Goal: Transaction & Acquisition: Purchase product/service

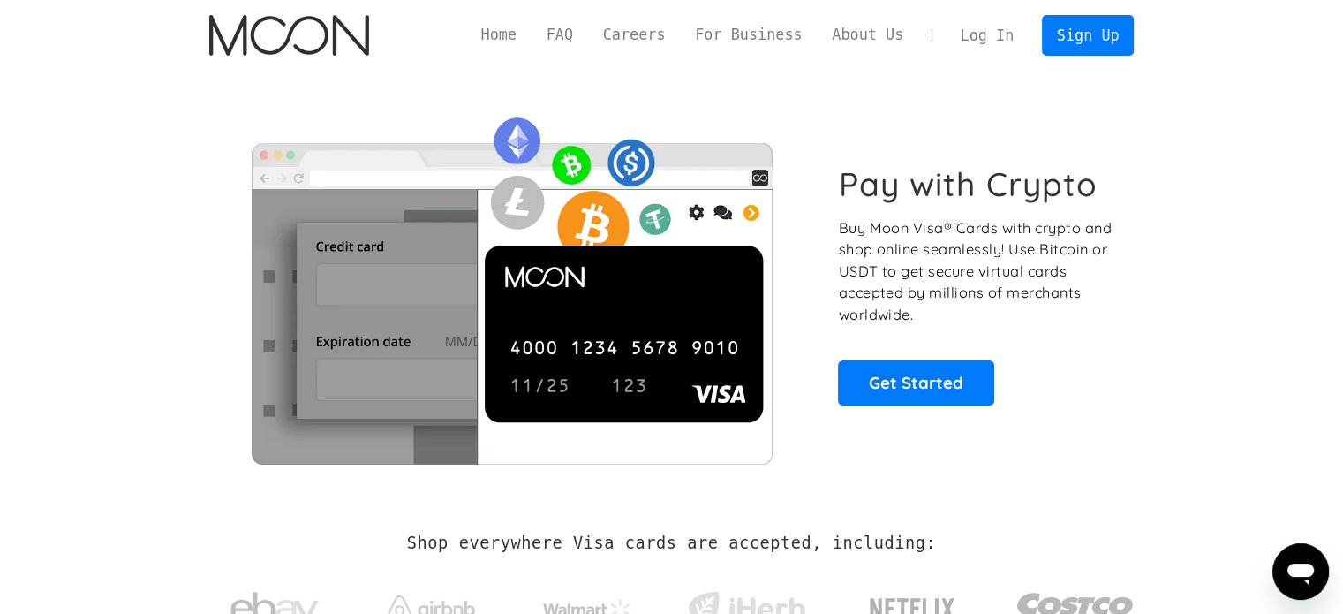
click at [985, 56] on div "Home FAQ Careers For Business About Us Log In Sign Up Home FAQ For Business Car…" at bounding box center [671, 35] width 977 height 71
click at [988, 34] on link "Log In" at bounding box center [986, 35] width 83 height 39
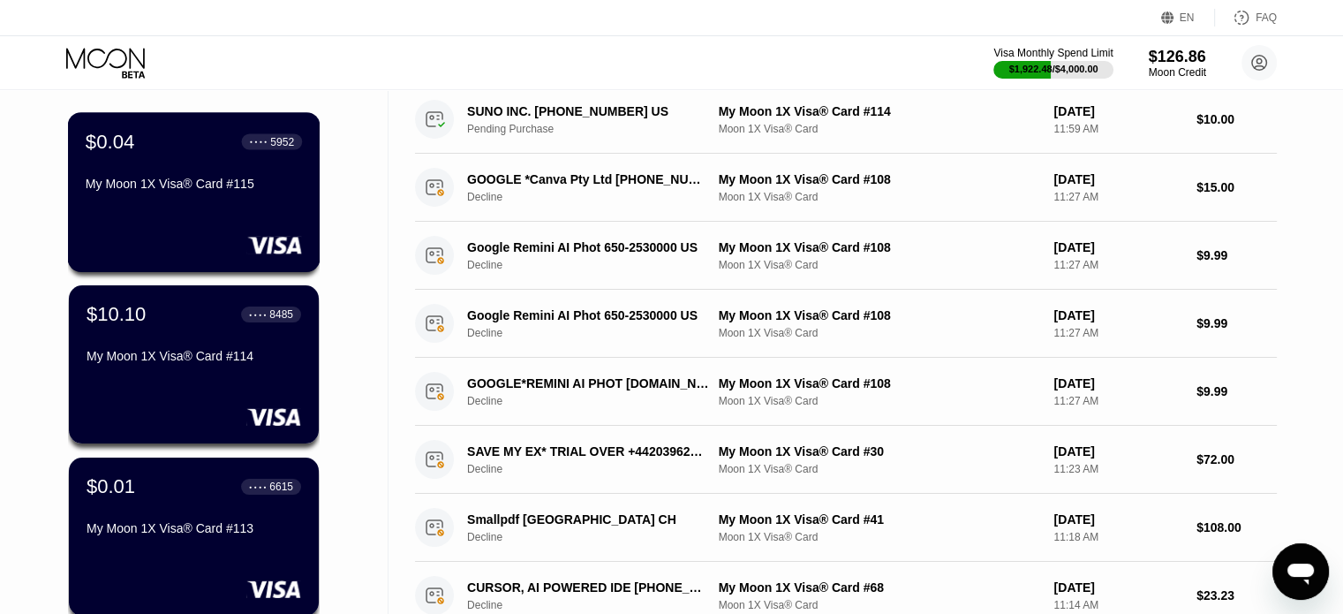
scroll to position [177, 0]
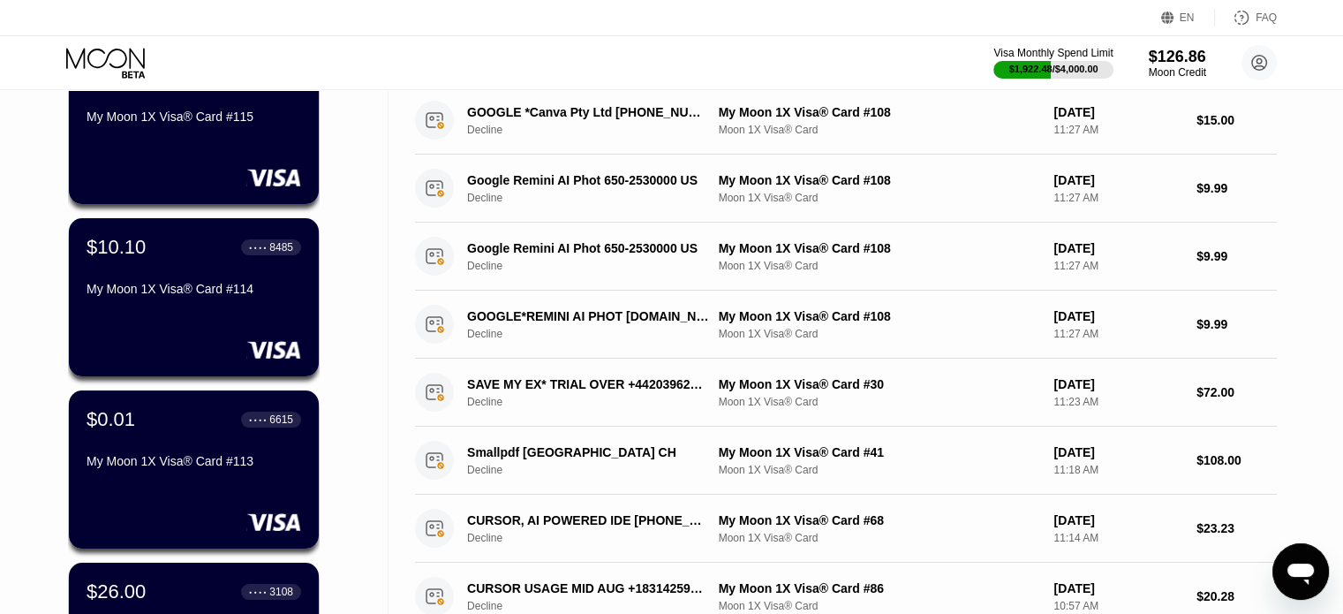
click at [0, 54] on div "Visa Monthly Spend Limit $1,922.48 / $4,000.00 $126.86 Moon Credit Hossein Ghor…" at bounding box center [671, 62] width 1343 height 53
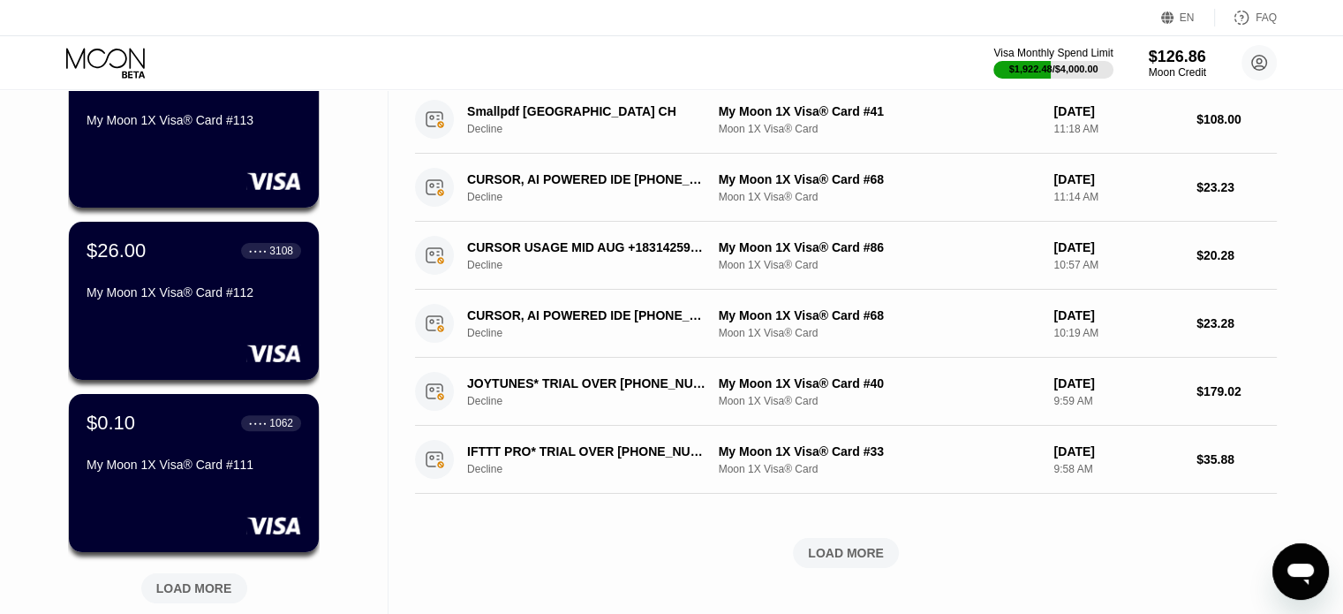
scroll to position [530, 0]
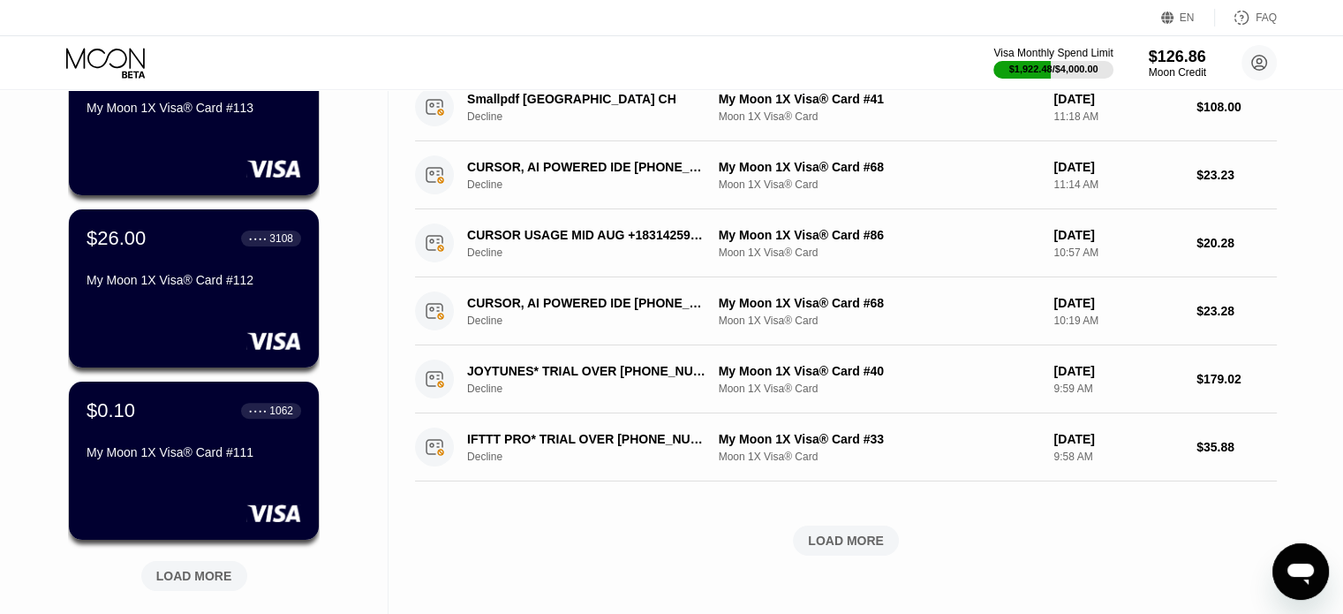
click at [0, 193] on div "Cards New Card Active $0.04 ● ● ● ● 5952 My Moon 1X Visa® Card #115 $10.10 ● ● …" at bounding box center [194, 97] width 388 height 1074
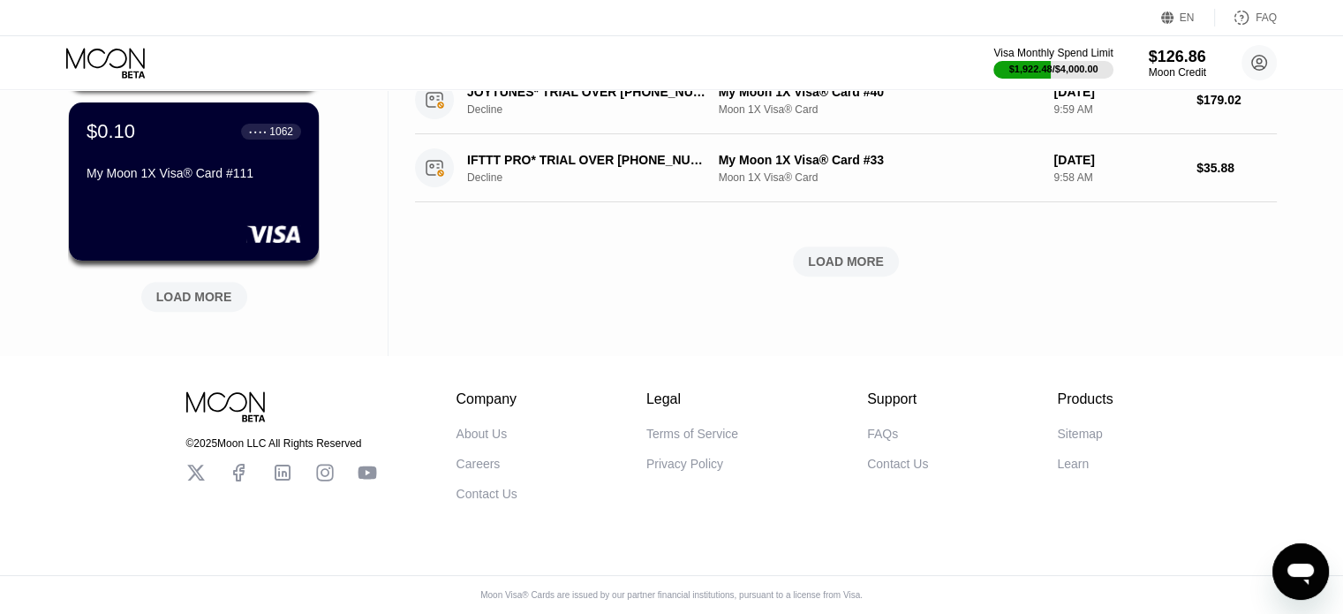
scroll to position [821, 0]
click at [207, 289] on div "LOAD MORE" at bounding box center [194, 297] width 76 height 16
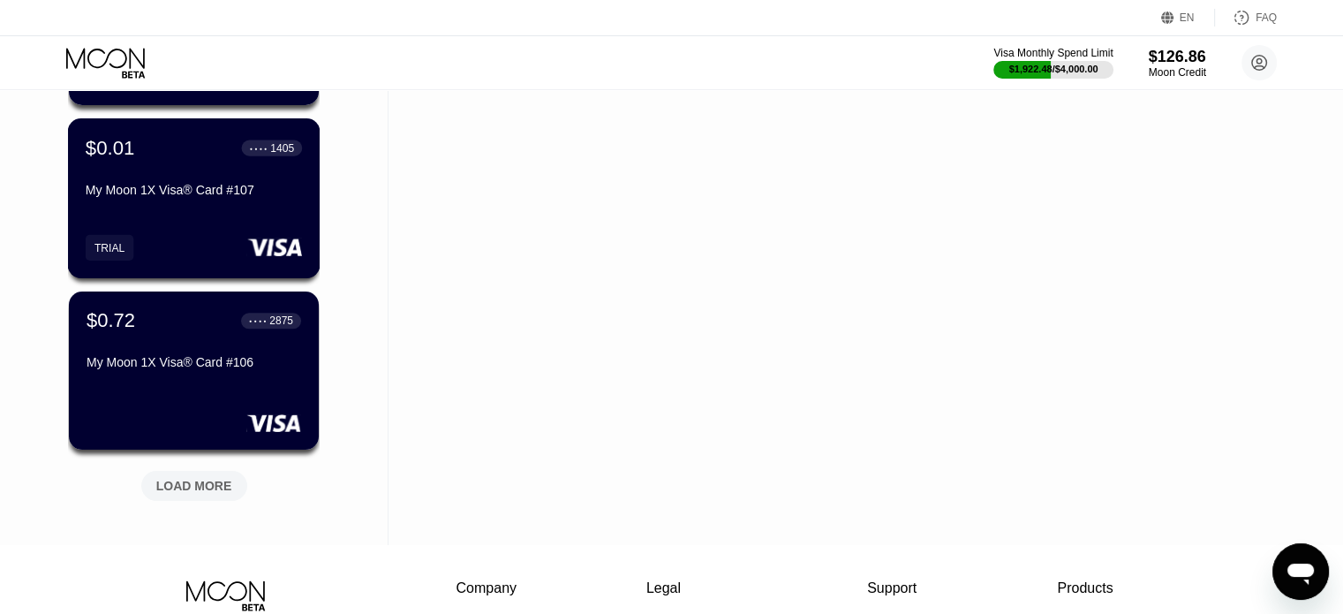
scroll to position [1681, 0]
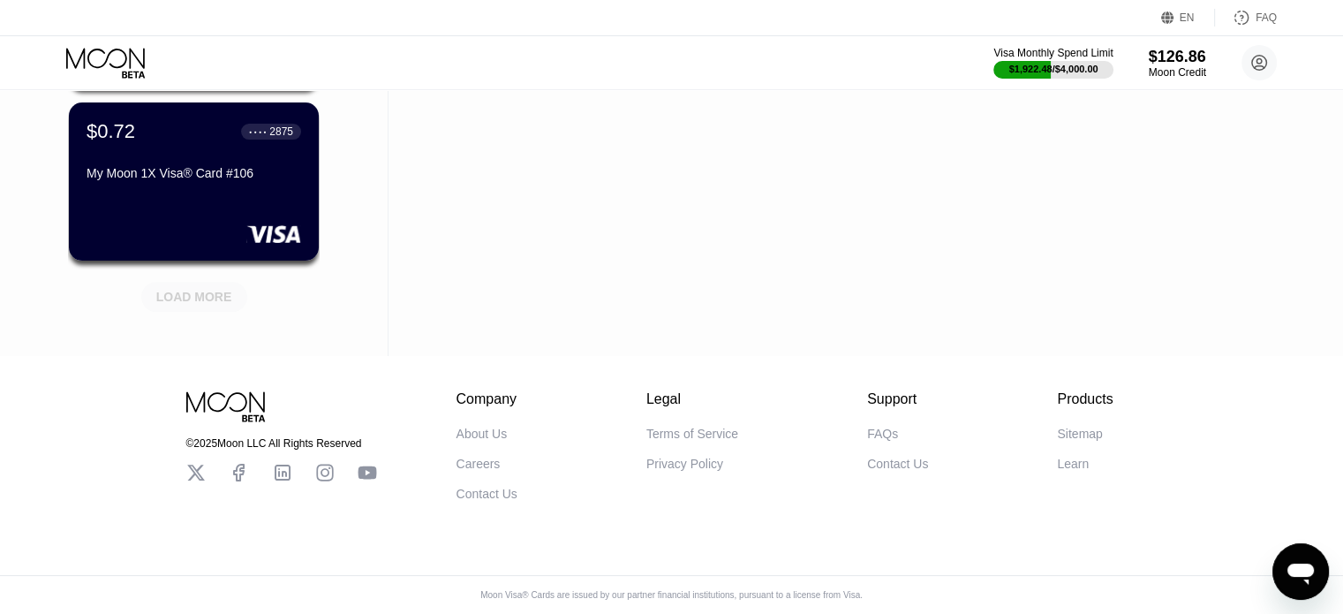
click at [206, 289] on div "LOAD MORE" at bounding box center [194, 297] width 76 height 16
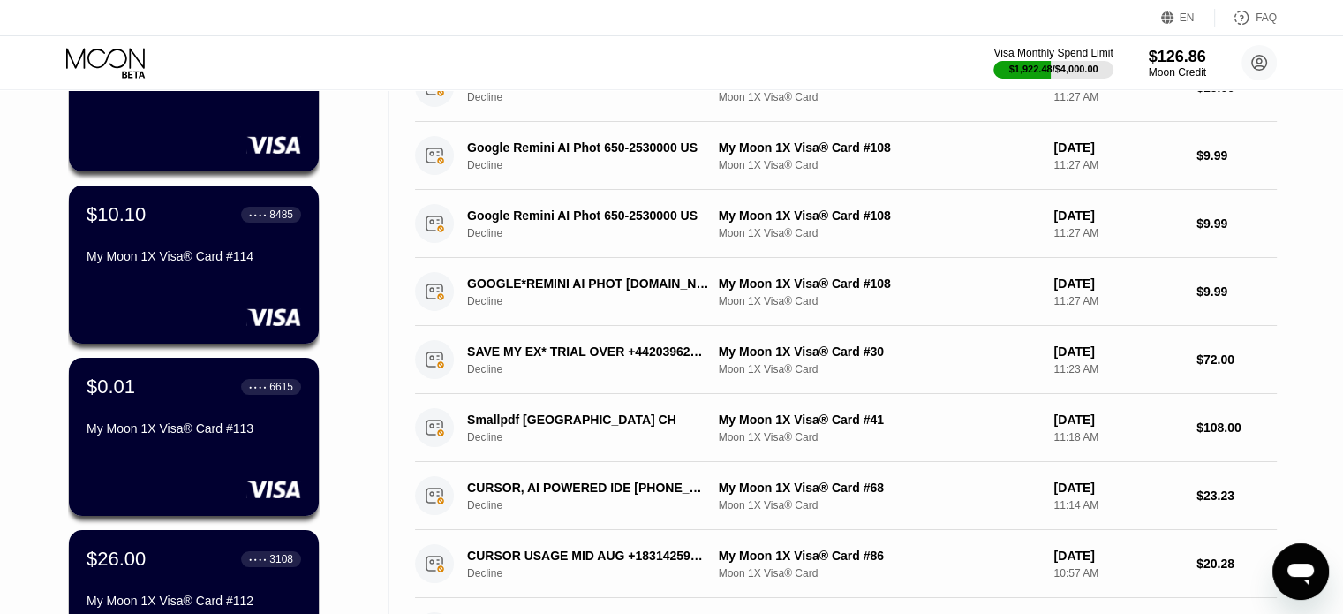
scroll to position [0, 0]
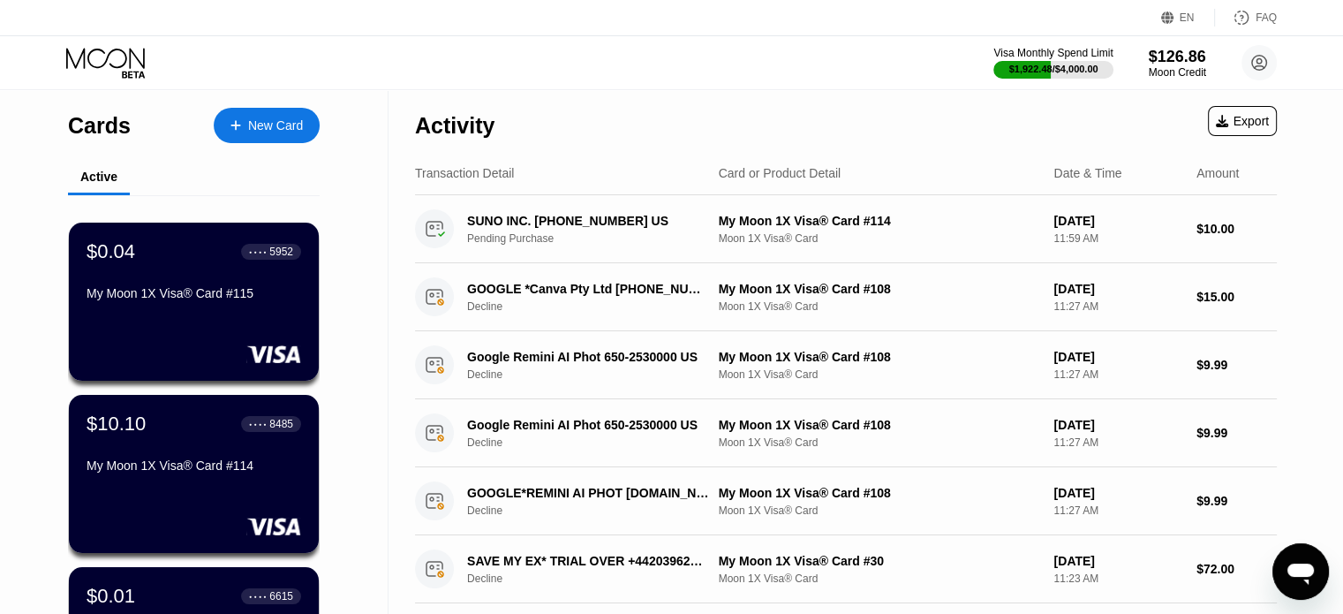
click at [288, 124] on div "New Card" at bounding box center [275, 125] width 55 height 15
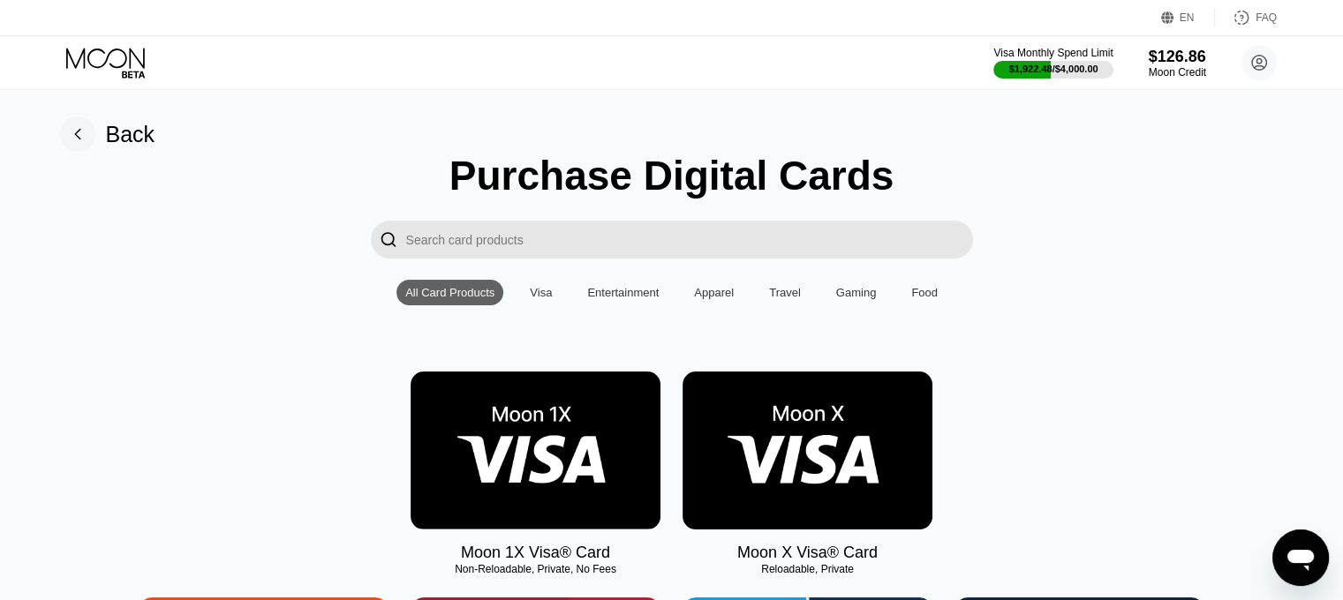
click at [523, 419] on img at bounding box center [536, 451] width 250 height 158
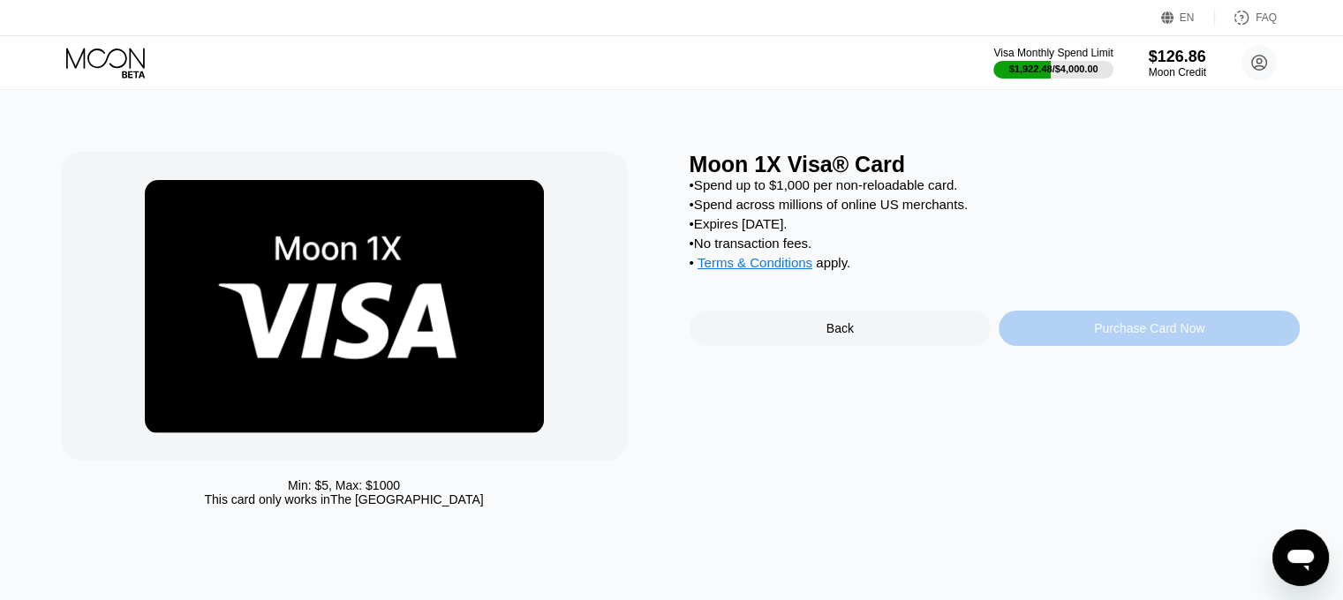
click at [1222, 343] on div "Purchase Card Now" at bounding box center [1148, 328] width 301 height 35
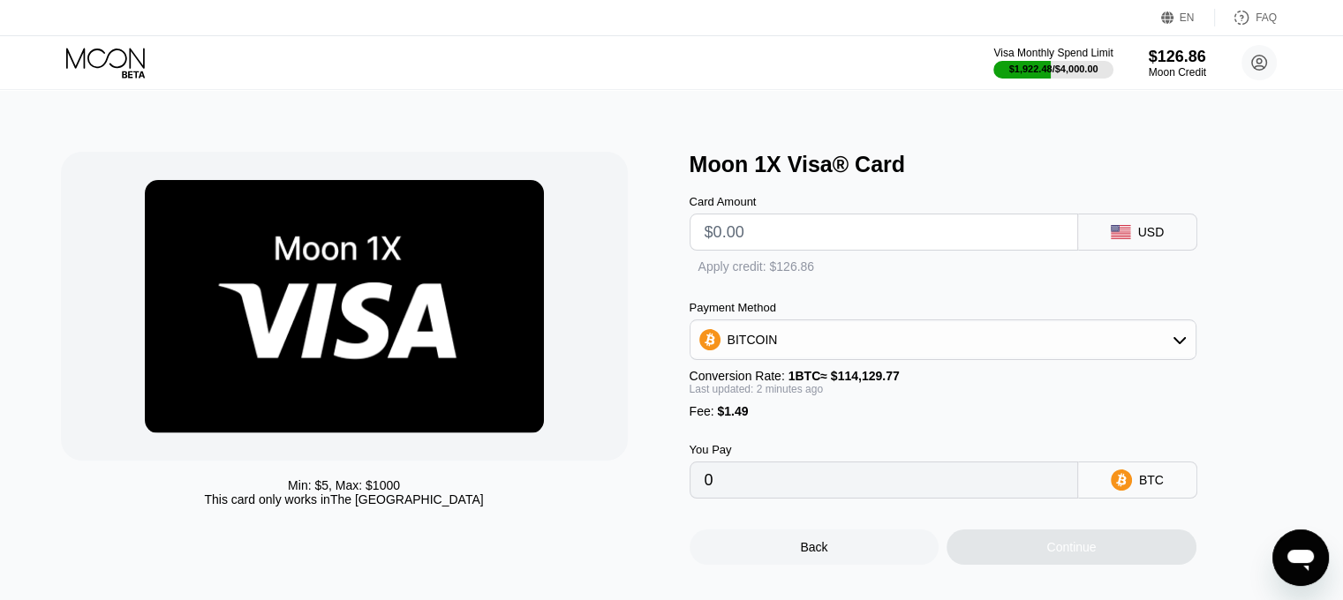
click at [789, 232] on input "text" at bounding box center [883, 232] width 358 height 35
type input "$40"
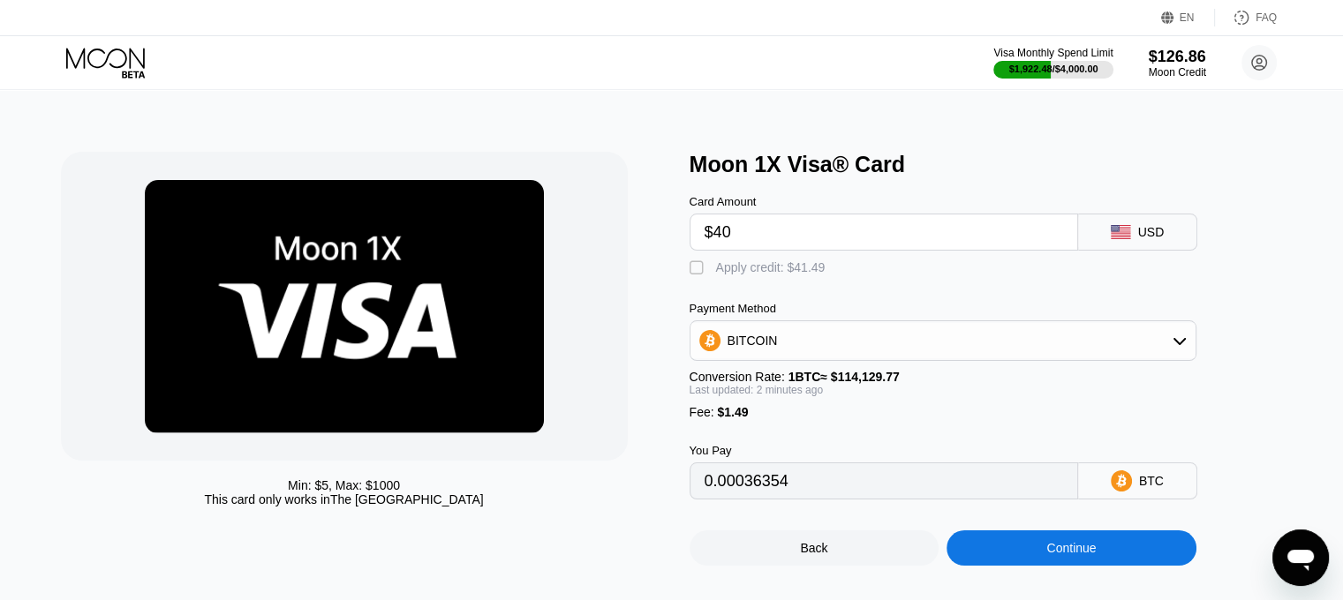
type input "0.00036354"
type input "$40"
click at [732, 271] on div "Apply credit: $41.49" at bounding box center [770, 267] width 109 height 14
type input "0"
drag, startPoint x: 1063, startPoint y: 555, endPoint x: 1080, endPoint y: 554, distance: 16.9
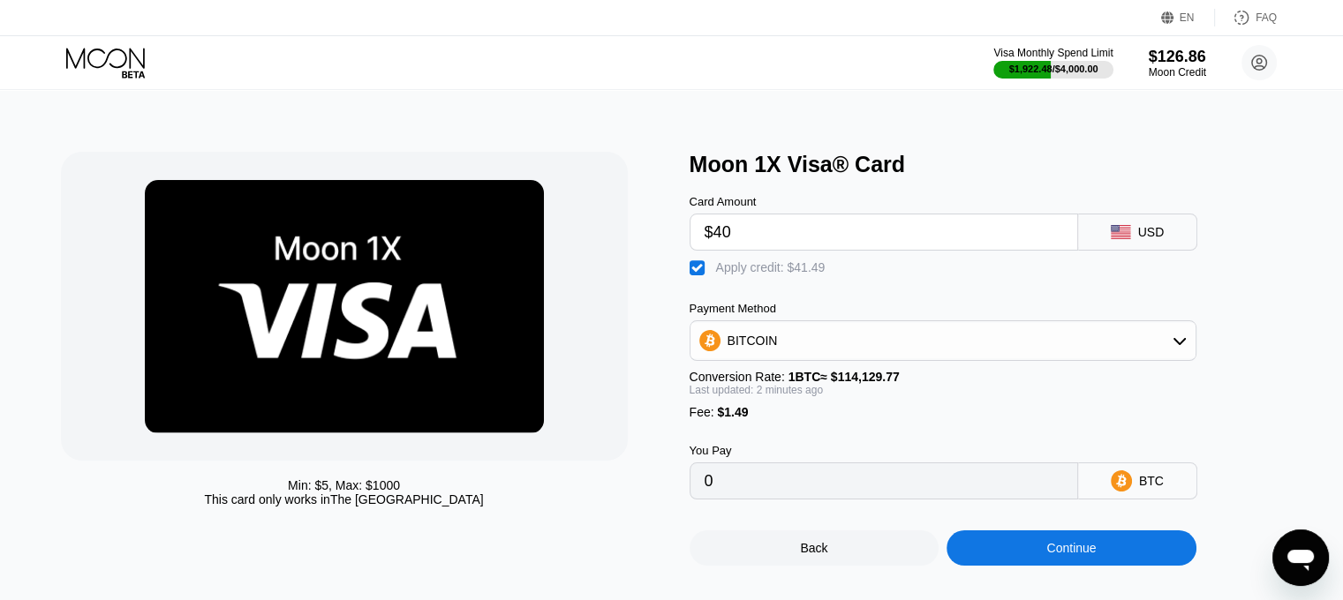
click at [1080, 554] on div "Continue" at bounding box center [1071, 548] width 250 height 35
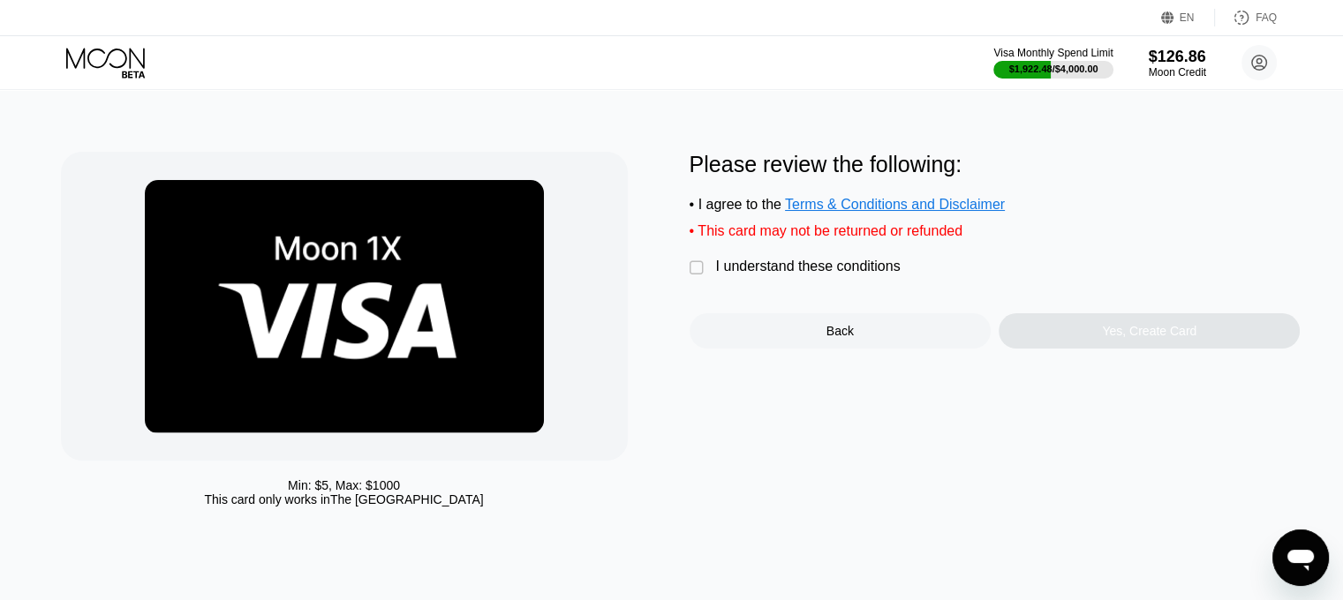
click at [824, 275] on div "I understand these conditions" at bounding box center [808, 267] width 185 height 16
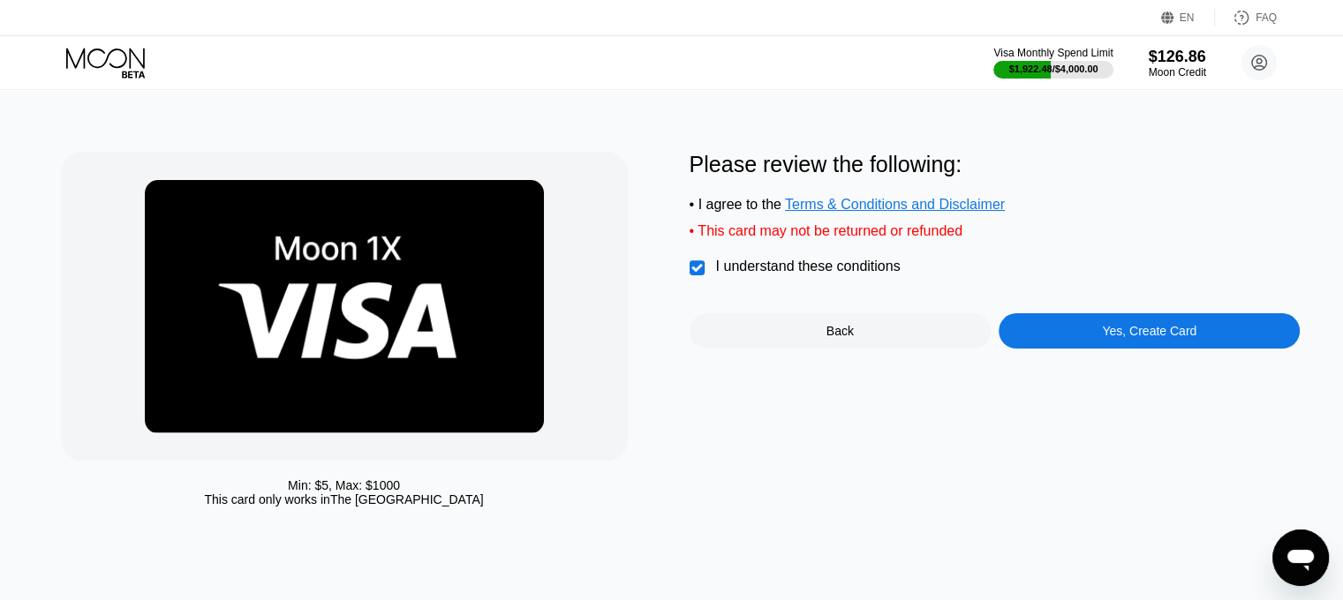
click at [1123, 337] on div "Yes, Create Card" at bounding box center [1149, 331] width 94 height 14
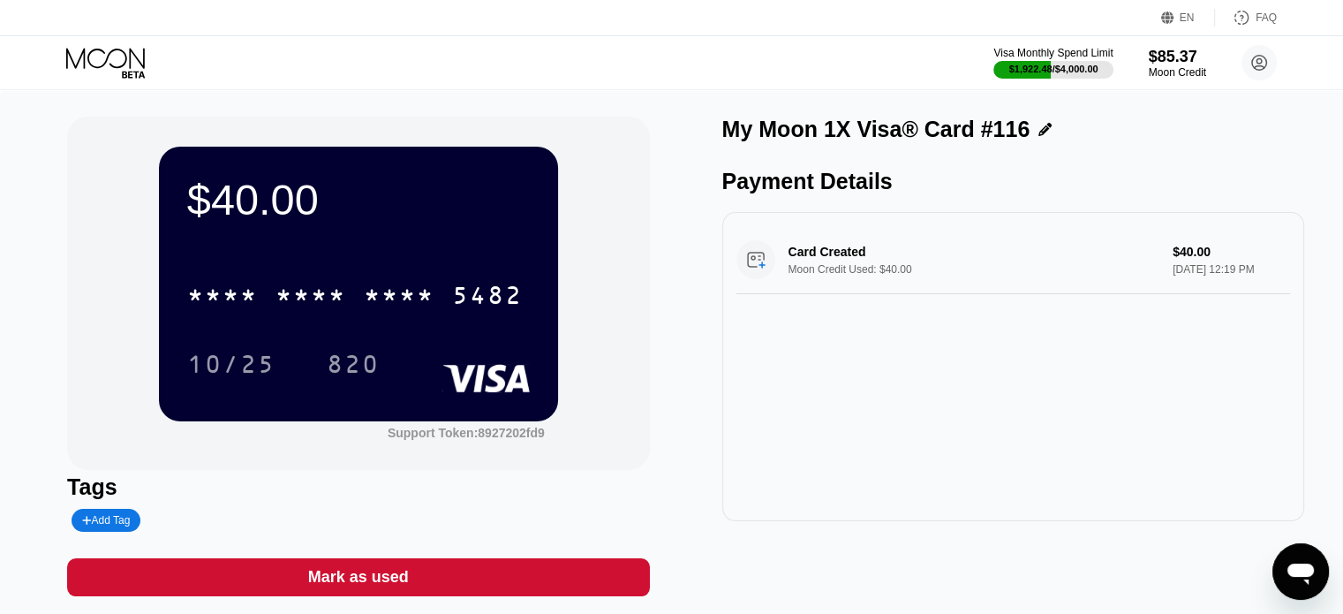
click at [1021, 348] on div "Card Created Moon Credit Used: $40.00 $40.00 Aug 19, 2025 12:19 PM" at bounding box center [1013, 366] width 582 height 309
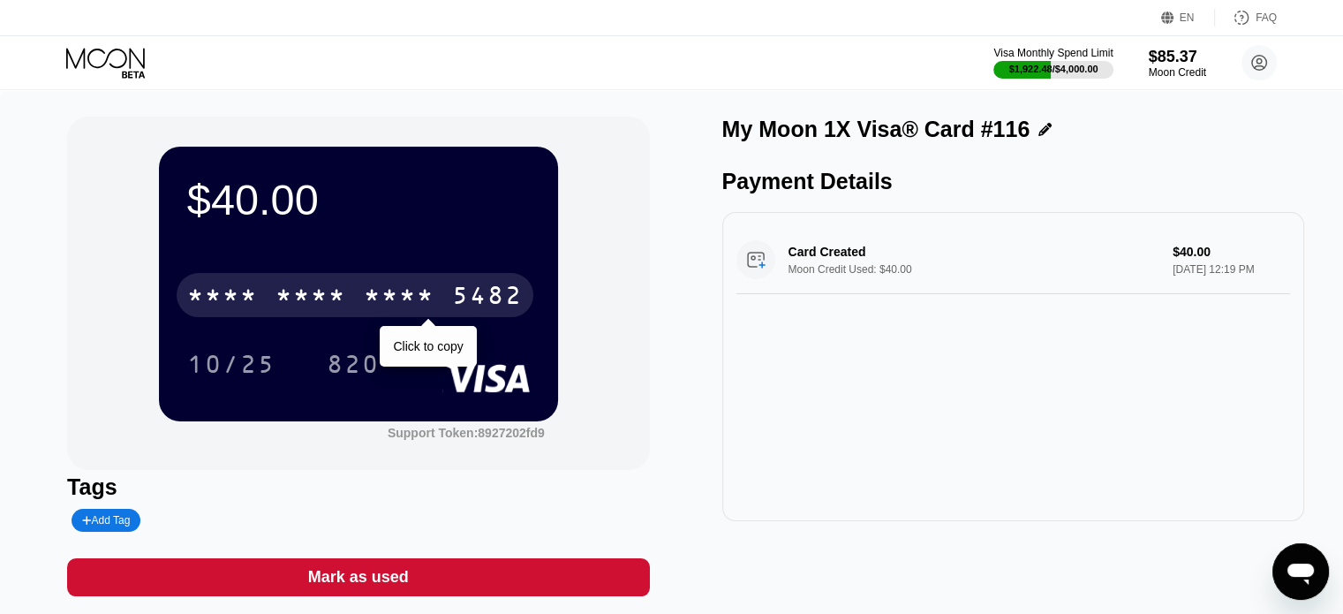
click at [311, 306] on div "* * * *" at bounding box center [310, 297] width 71 height 28
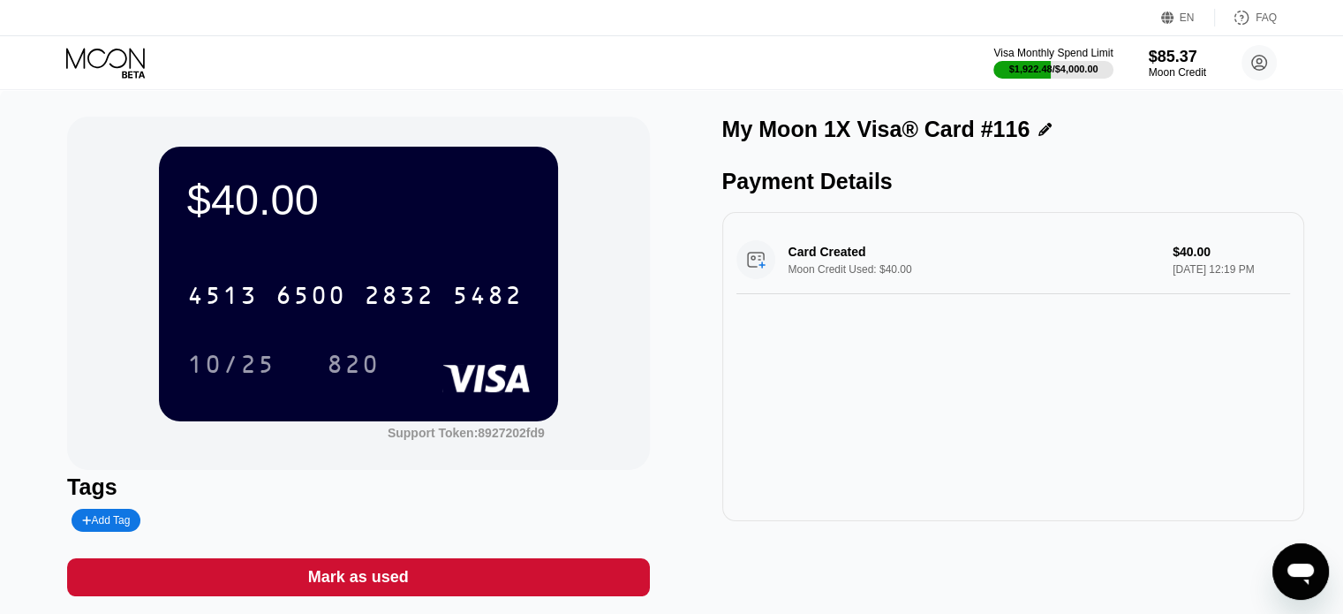
click at [1065, 472] on div "Card Created Moon Credit Used: $40.00 $40.00 Aug 19, 2025 12:19 PM" at bounding box center [1013, 366] width 582 height 309
click at [205, 391] on div "$40.00 4513 6500 2832 5482 10/25 820" at bounding box center [358, 284] width 399 height 274
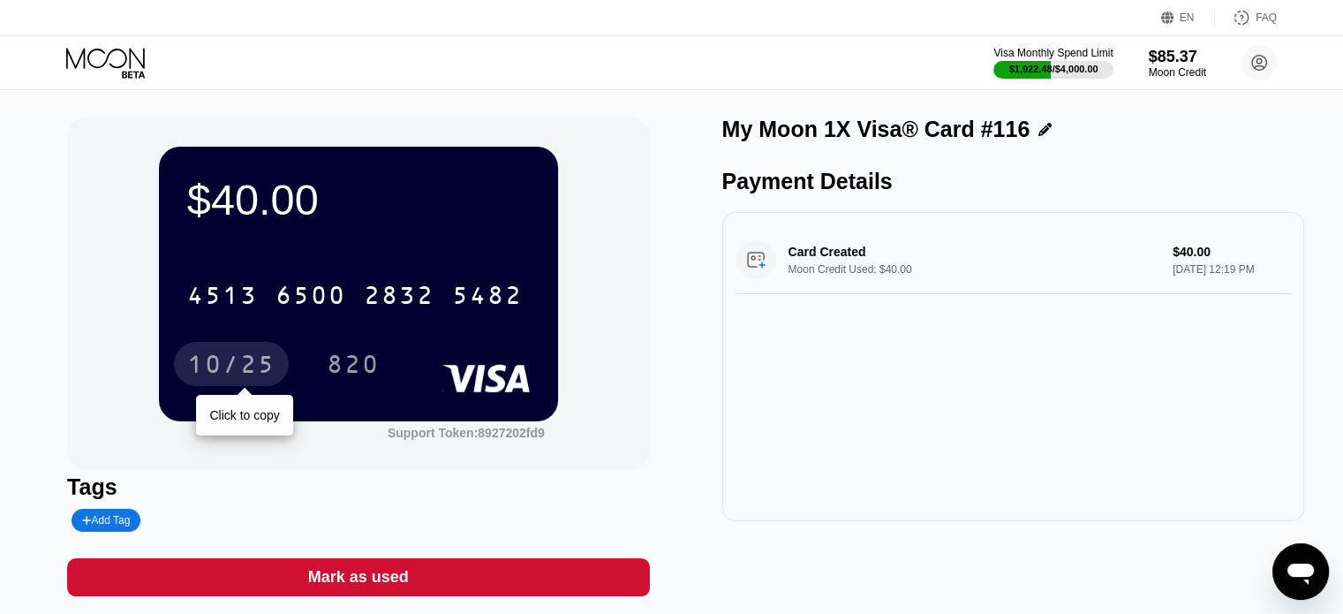
click at [229, 373] on div "10/25" at bounding box center [231, 366] width 88 height 28
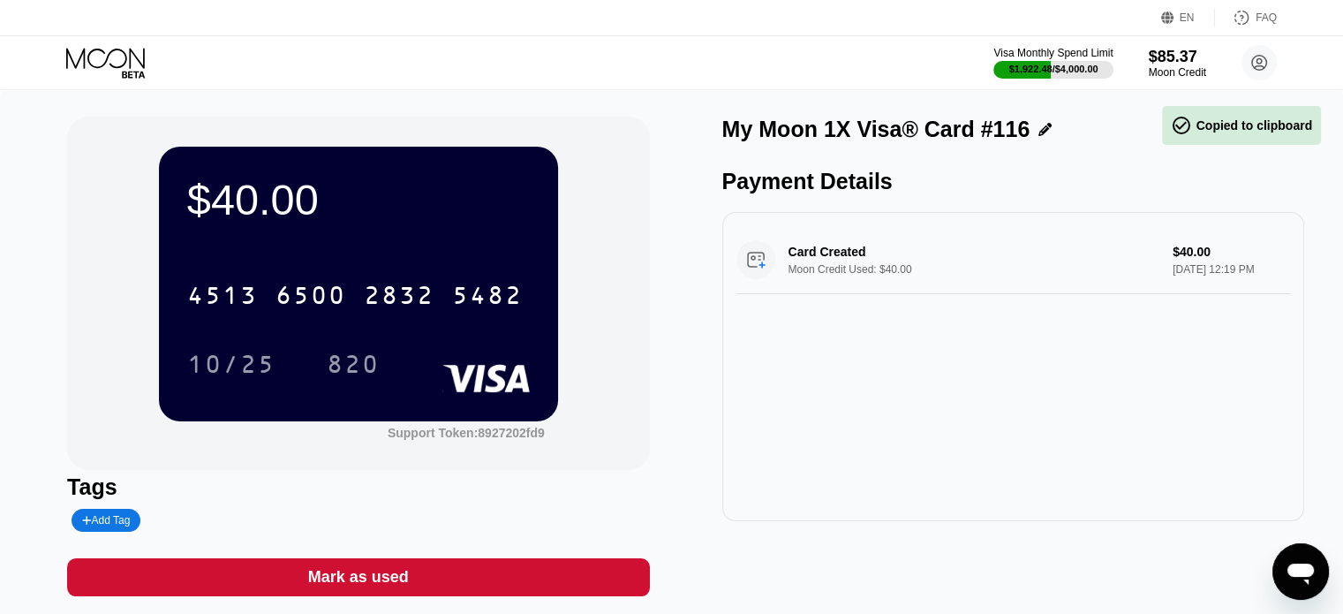
click at [1031, 495] on div "Card Created Moon Credit Used: $40.00 $40.00 Aug 19, 2025 12:19 PM" at bounding box center [1013, 366] width 582 height 309
click at [353, 343] on div "4513 6500 2832 5482 10/25 820" at bounding box center [358, 312] width 343 height 104
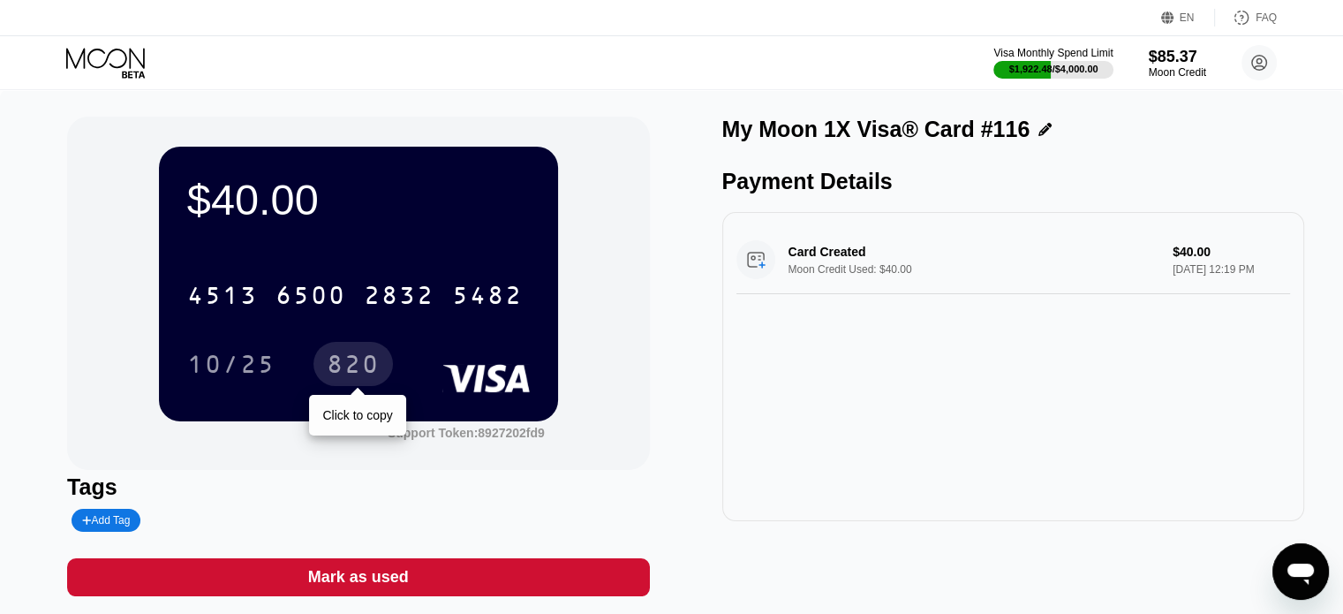
click at [360, 369] on div "820" at bounding box center [353, 366] width 53 height 28
click at [871, 509] on div "Card Created Moon Credit Used: $40.00 $40.00 Aug 19, 2025 12:19 PM" at bounding box center [1013, 366] width 582 height 309
